Goal: Information Seeking & Learning: Understand process/instructions

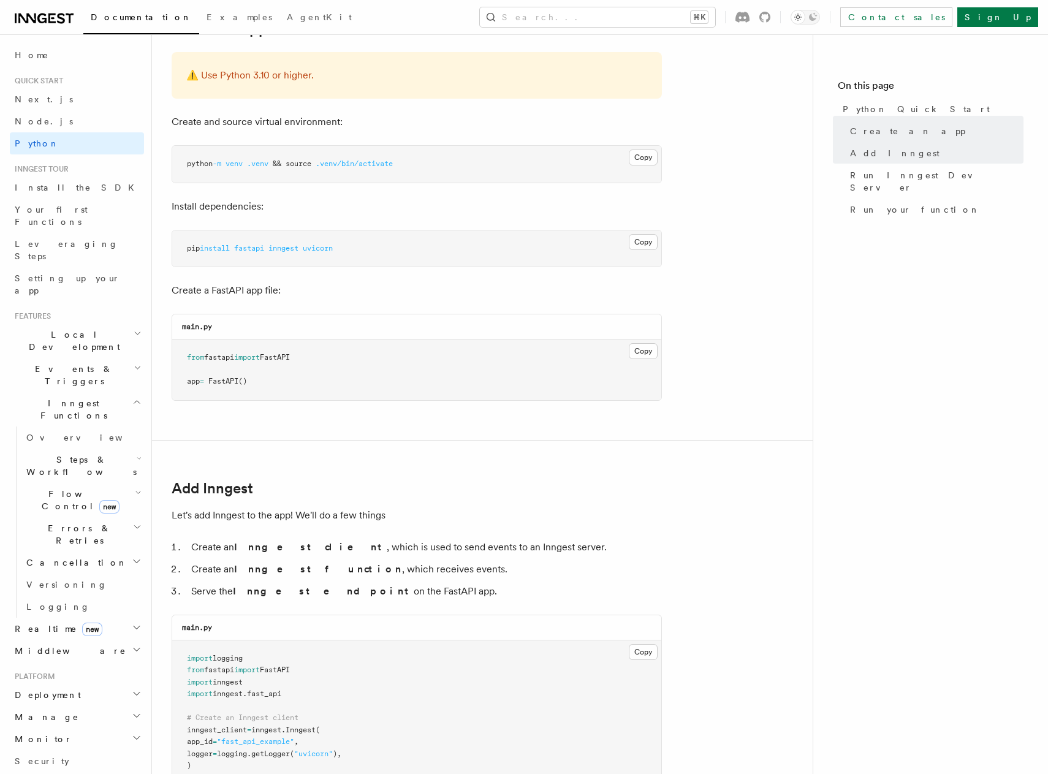
scroll to position [309, 0]
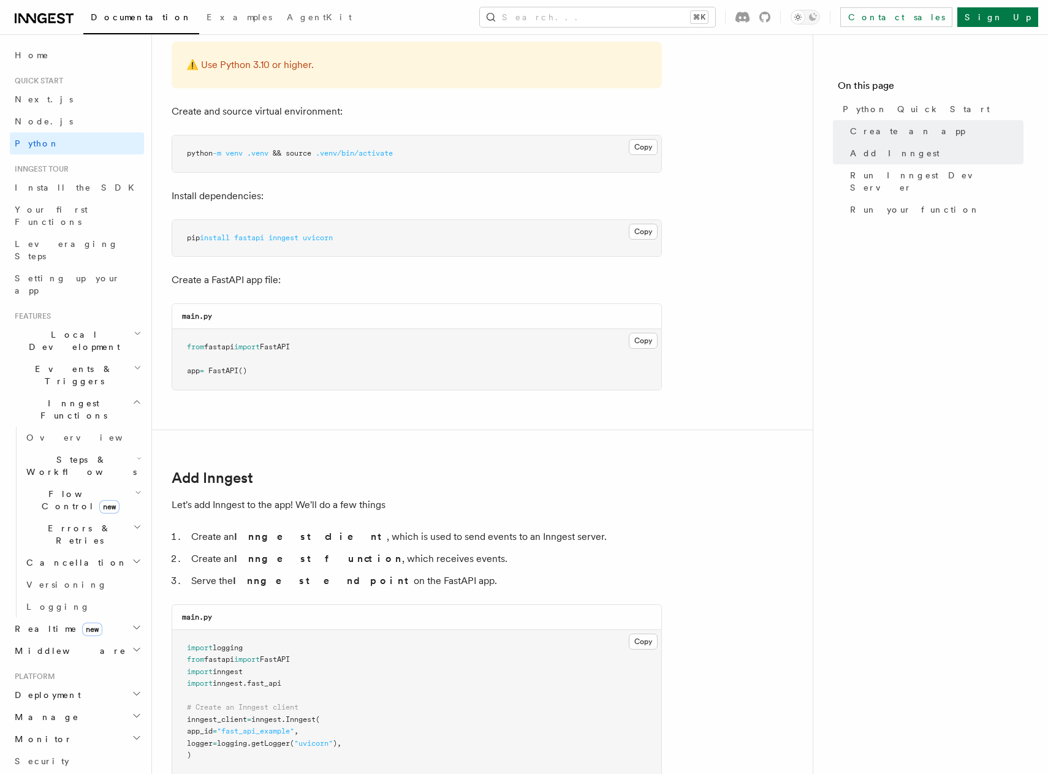
drag, startPoint x: 242, startPoint y: 239, endPoint x: 407, endPoint y: 240, distance: 165.4
click at [407, 240] on pre "pip install fastapi inngest uvicorn" at bounding box center [416, 238] width 489 height 37
drag, startPoint x: 369, startPoint y: 238, endPoint x: 240, endPoint y: 238, distance: 129.3
click at [240, 238] on pre "pip install fastapi inngest uvicorn" at bounding box center [416, 238] width 489 height 37
copy span "fastapi inngest uvicorn"
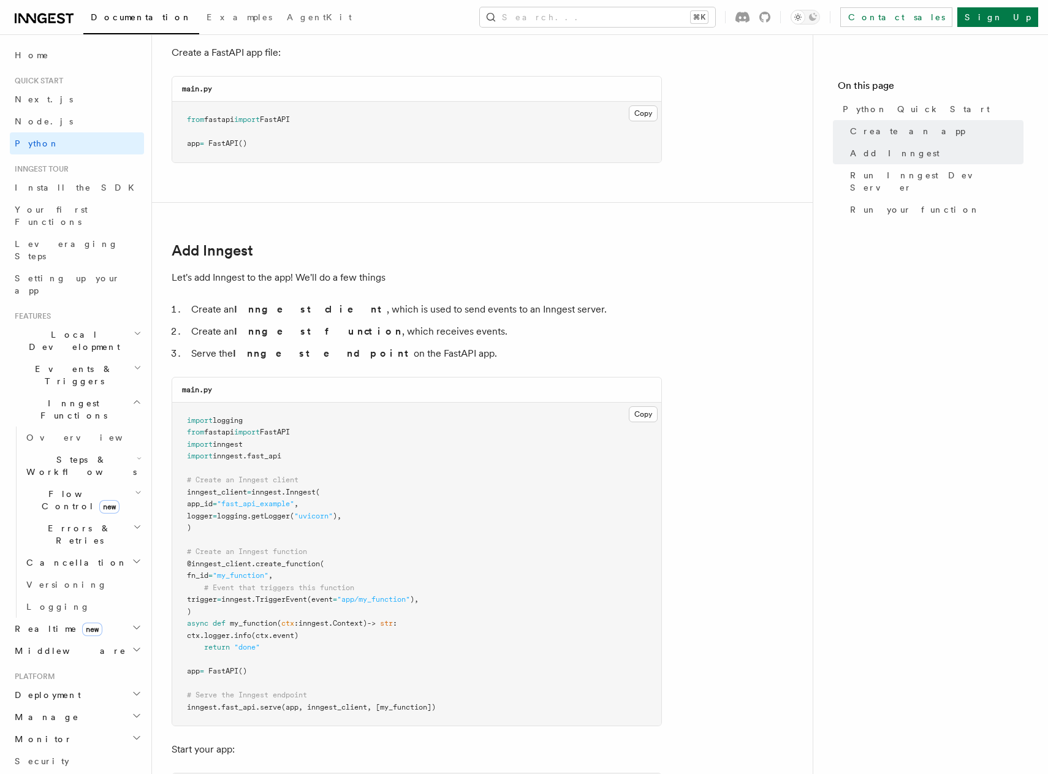
scroll to position [420, 0]
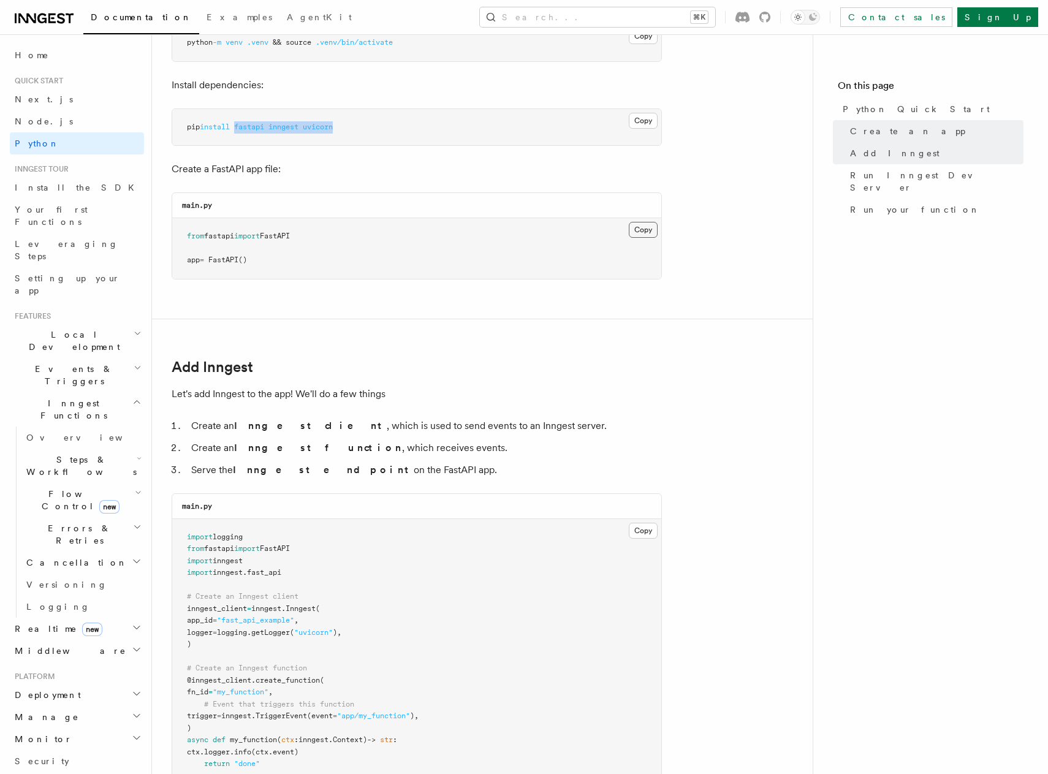
click at [637, 230] on button "Copy Copied" at bounding box center [643, 230] width 29 height 16
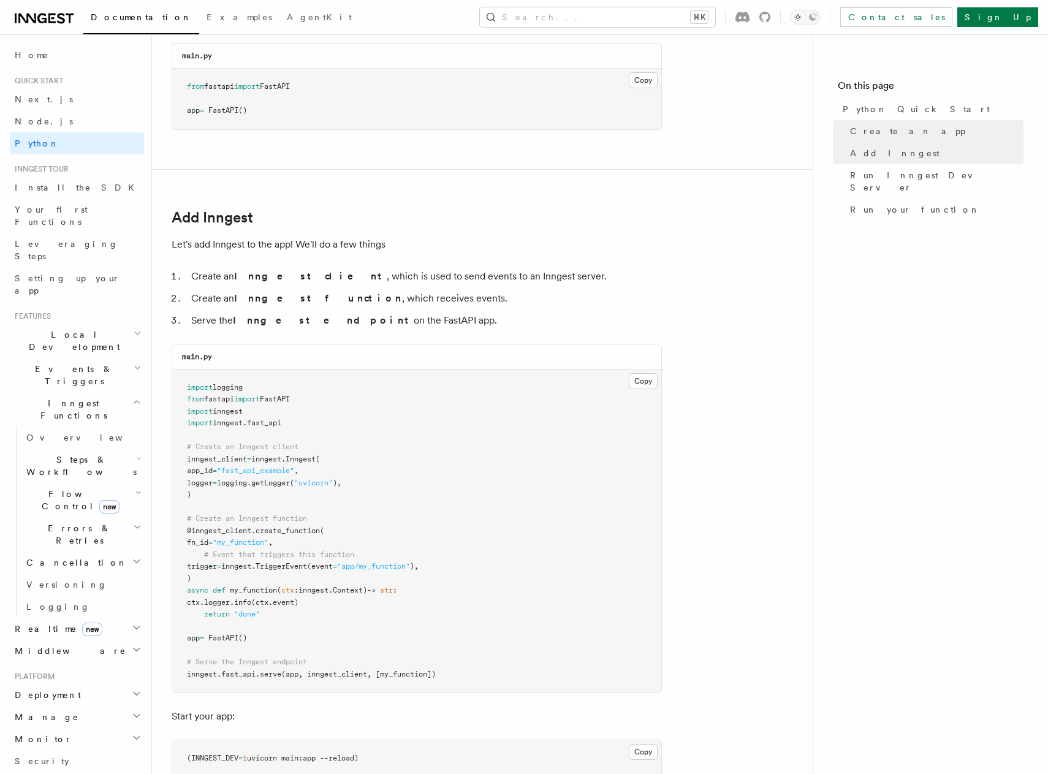
scroll to position [605, 0]
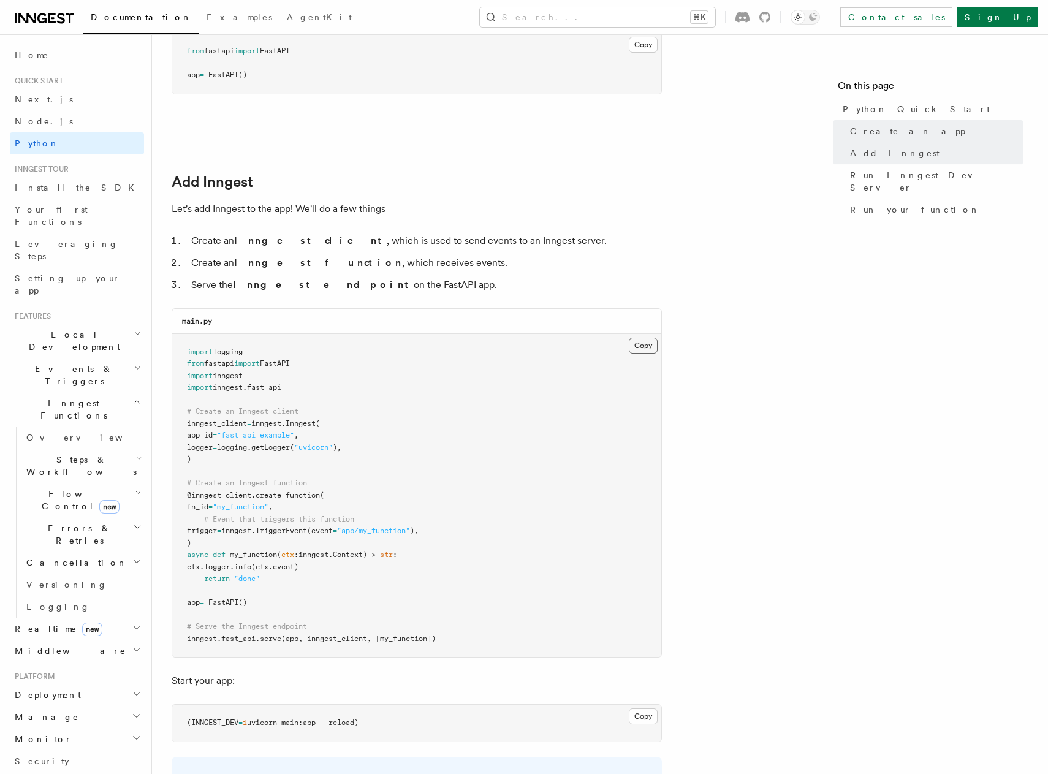
click at [641, 347] on button "Copy Copied" at bounding box center [643, 346] width 29 height 16
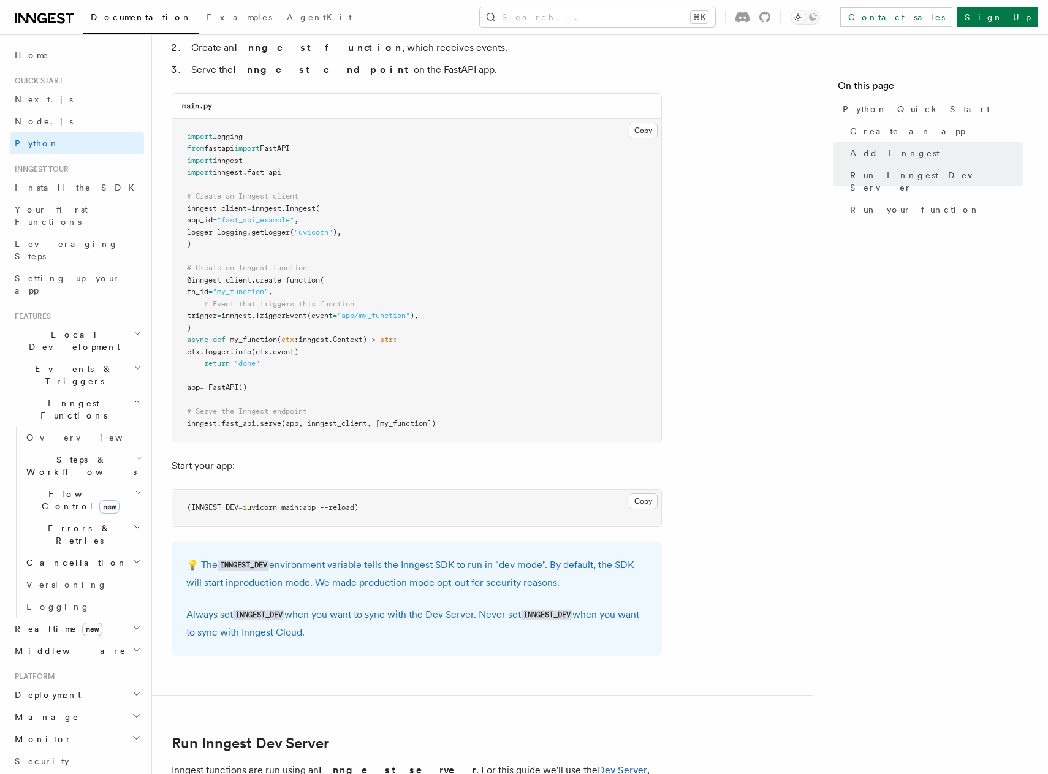
scroll to position [818, 0]
drag, startPoint x: 394, startPoint y: 511, endPoint x: 178, endPoint y: 510, distance: 215.7
click at [178, 512] on pre "(INNGEST_DEV = 1 uvicorn main:app --reload)" at bounding box center [416, 510] width 489 height 37
click at [639, 504] on button "Copy Copied" at bounding box center [643, 504] width 29 height 16
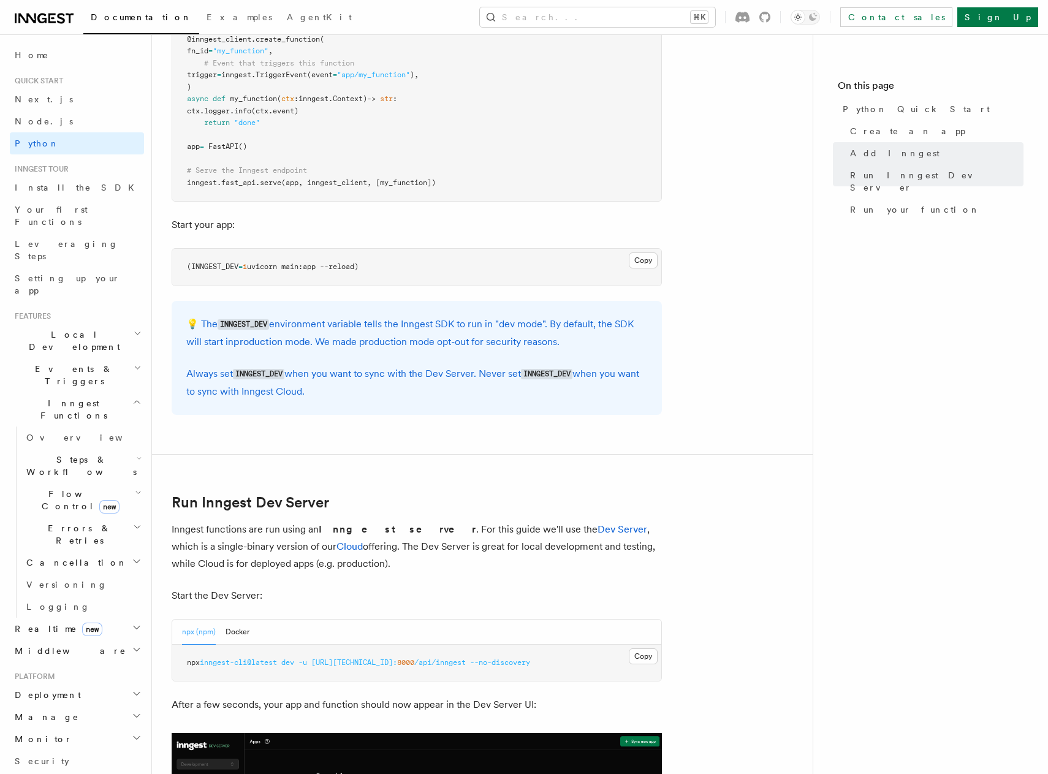
scroll to position [1065, 0]
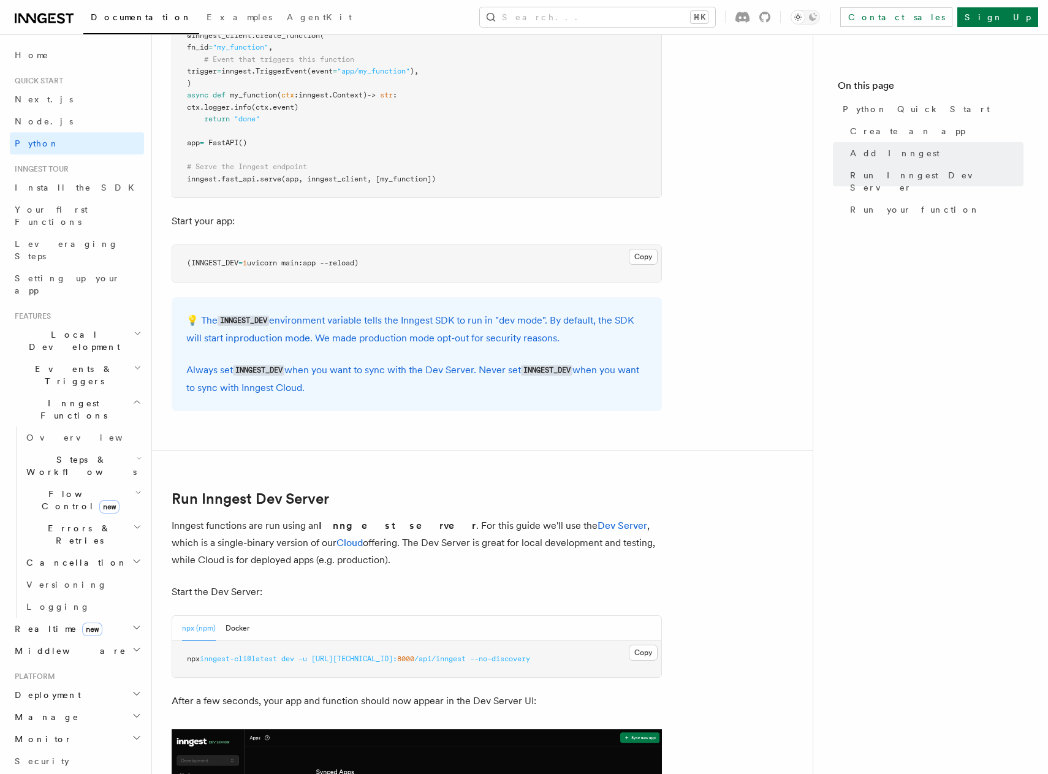
click at [414, 388] on p "Always set INNGEST_DEV when you want to sync with the Dev Server. Never set INN…" at bounding box center [416, 378] width 461 height 35
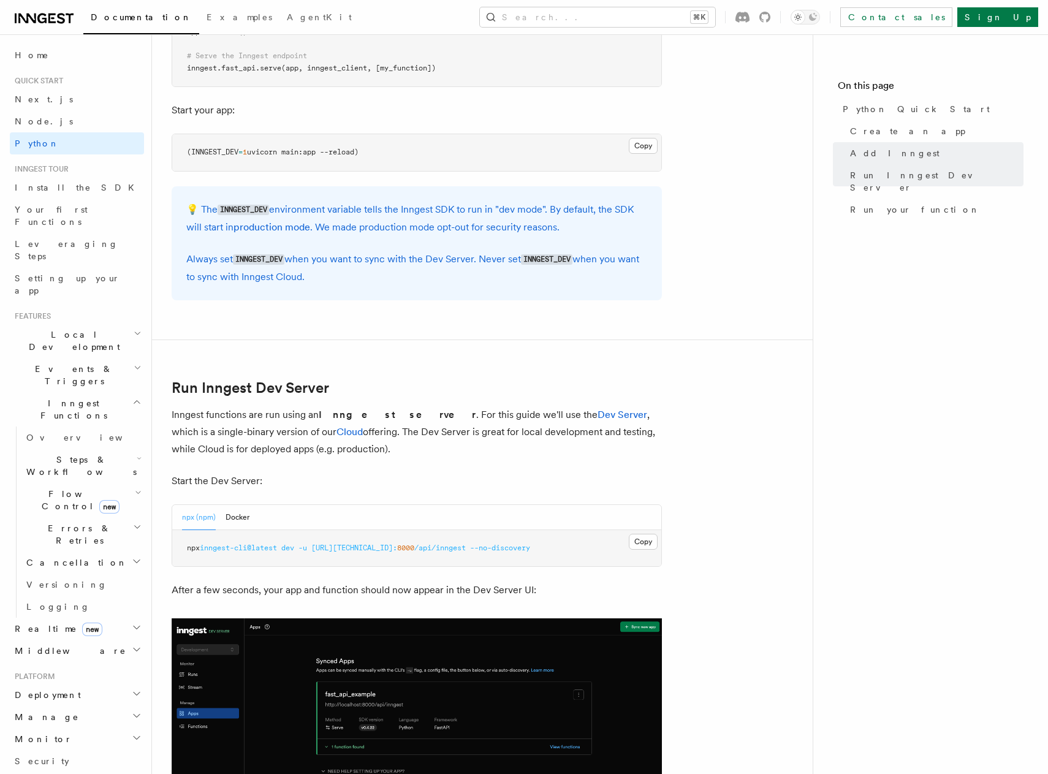
scroll to position [1203, 0]
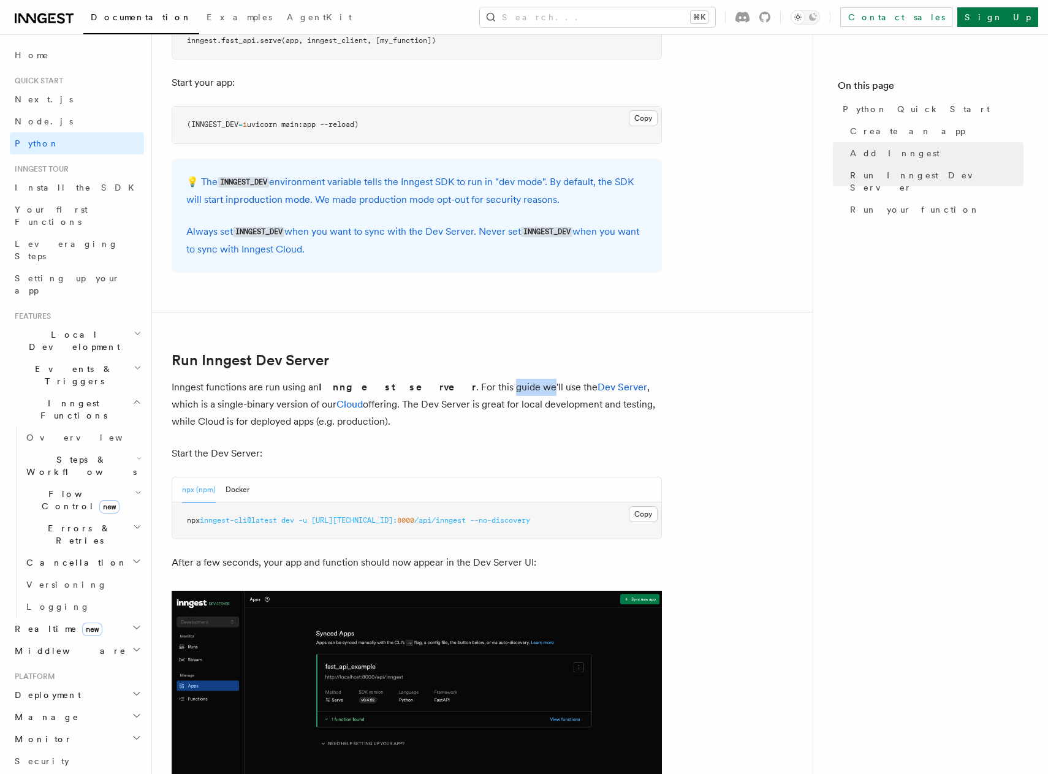
drag, startPoint x: 426, startPoint y: 385, endPoint x: 462, endPoint y: 386, distance: 36.2
click at [461, 385] on p "Inngest functions are run using an Inngest server . For this guide we'll use th…" at bounding box center [417, 404] width 490 height 51
click at [462, 386] on p "Inngest functions are run using an Inngest server . For this guide we'll use th…" at bounding box center [417, 404] width 490 height 51
drag, startPoint x: 430, startPoint y: 405, endPoint x: 520, endPoint y: 407, distance: 90.1
click at [519, 407] on p "Inngest functions are run using an Inngest server . For this guide we'll use th…" at bounding box center [417, 404] width 490 height 51
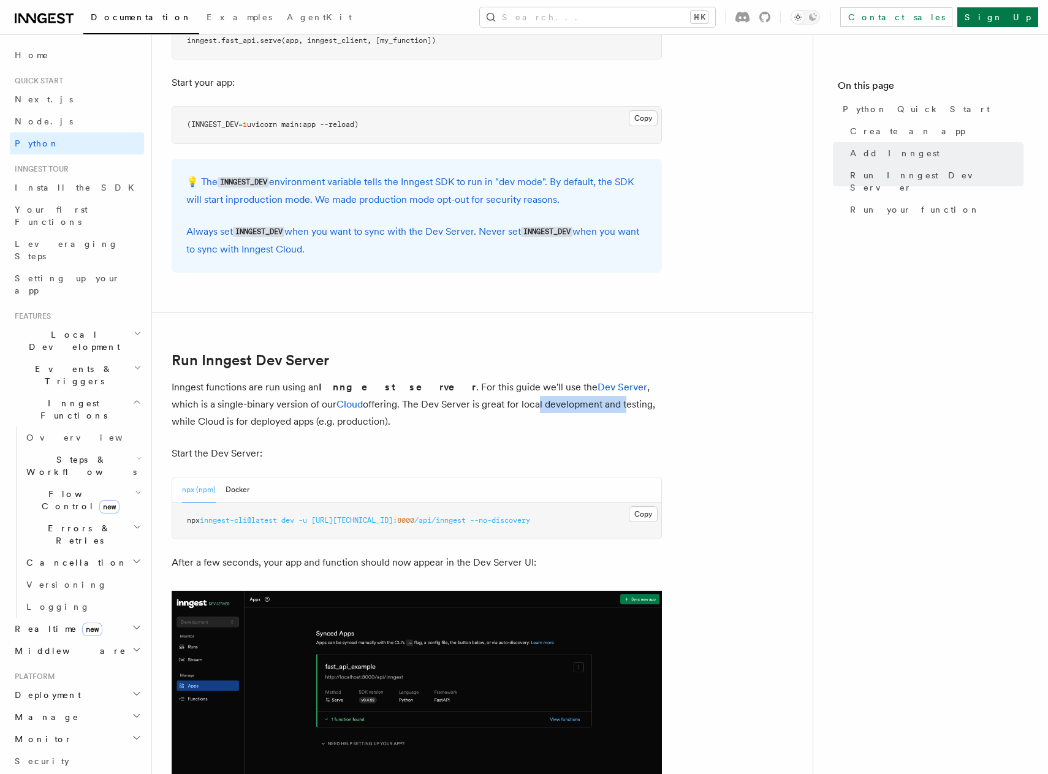
click at [520, 407] on p "Inngest functions are run using an Inngest server . For this guide we'll use th…" at bounding box center [417, 404] width 490 height 51
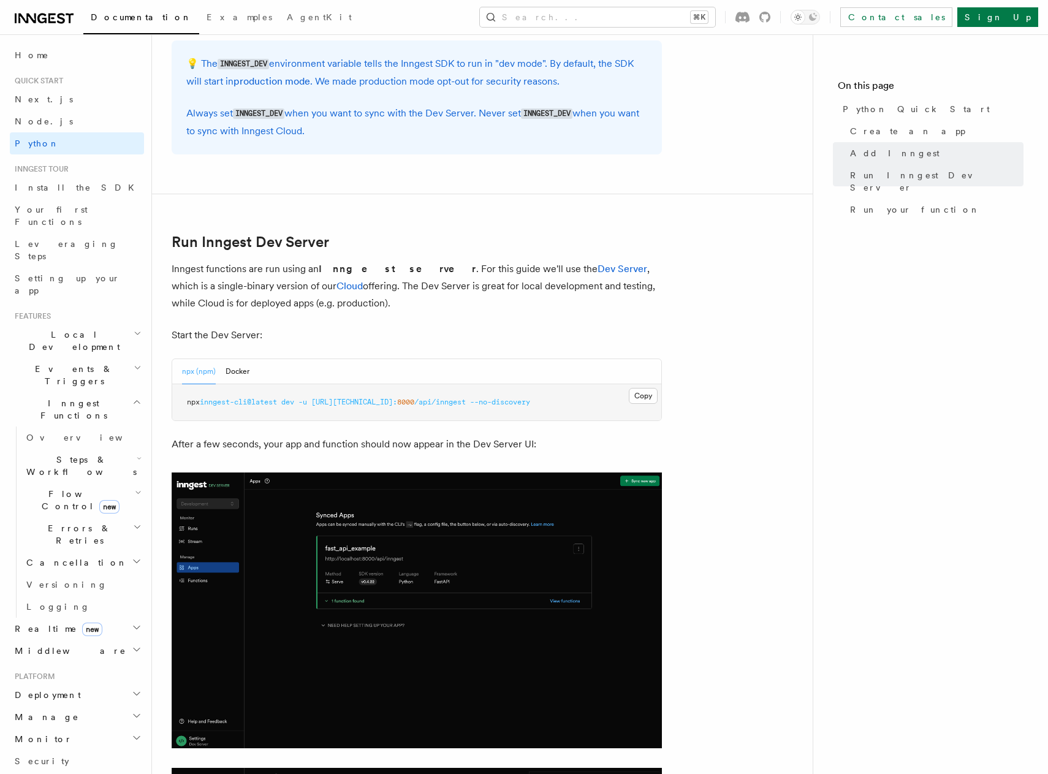
scroll to position [1324, 0]
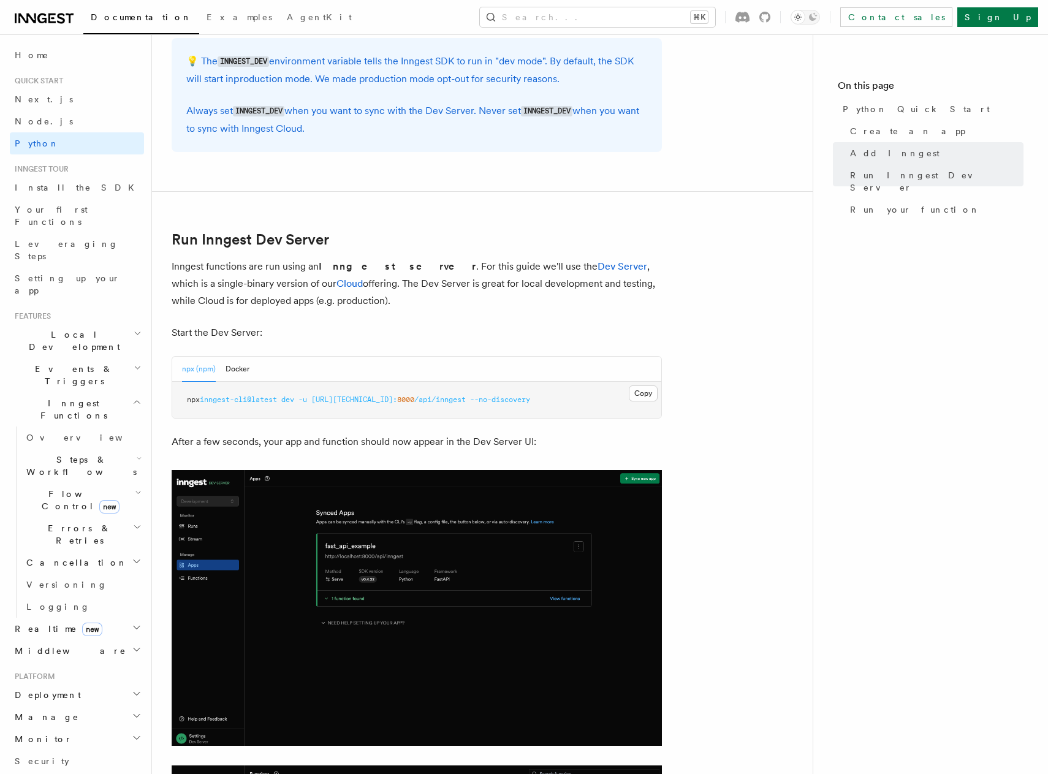
click at [200, 331] on p "Start the Dev Server:" at bounding box center [417, 332] width 490 height 17
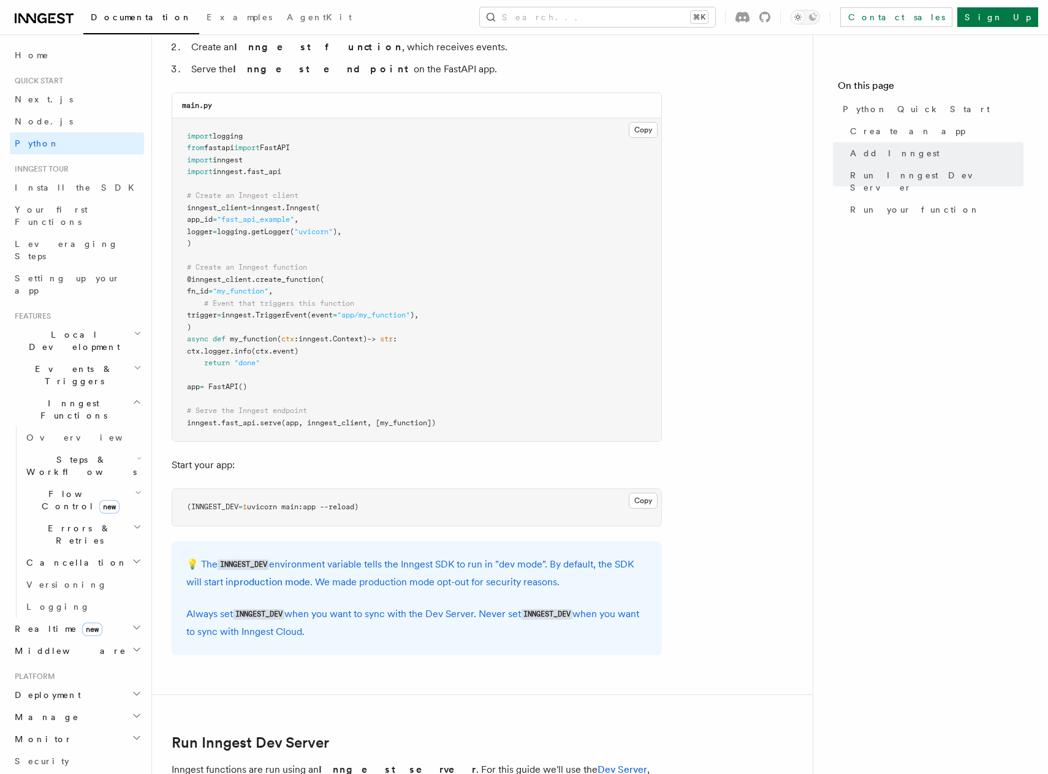
scroll to position [817, 0]
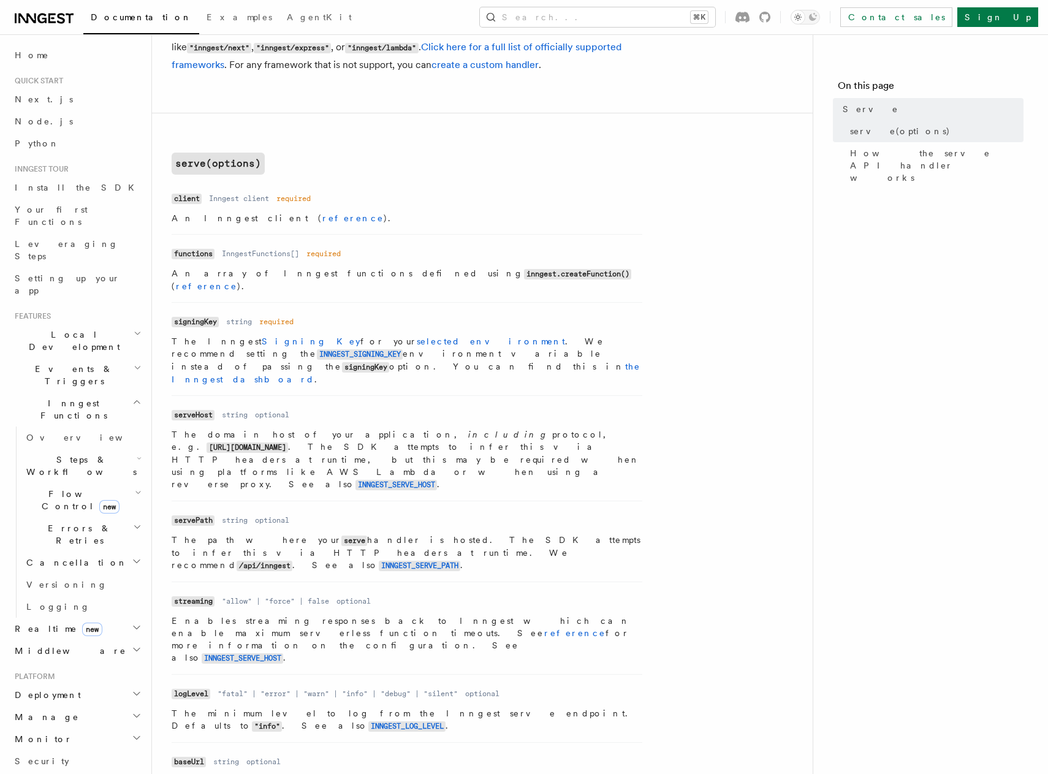
scroll to position [368, 0]
